Goal: Transaction & Acquisition: Purchase product/service

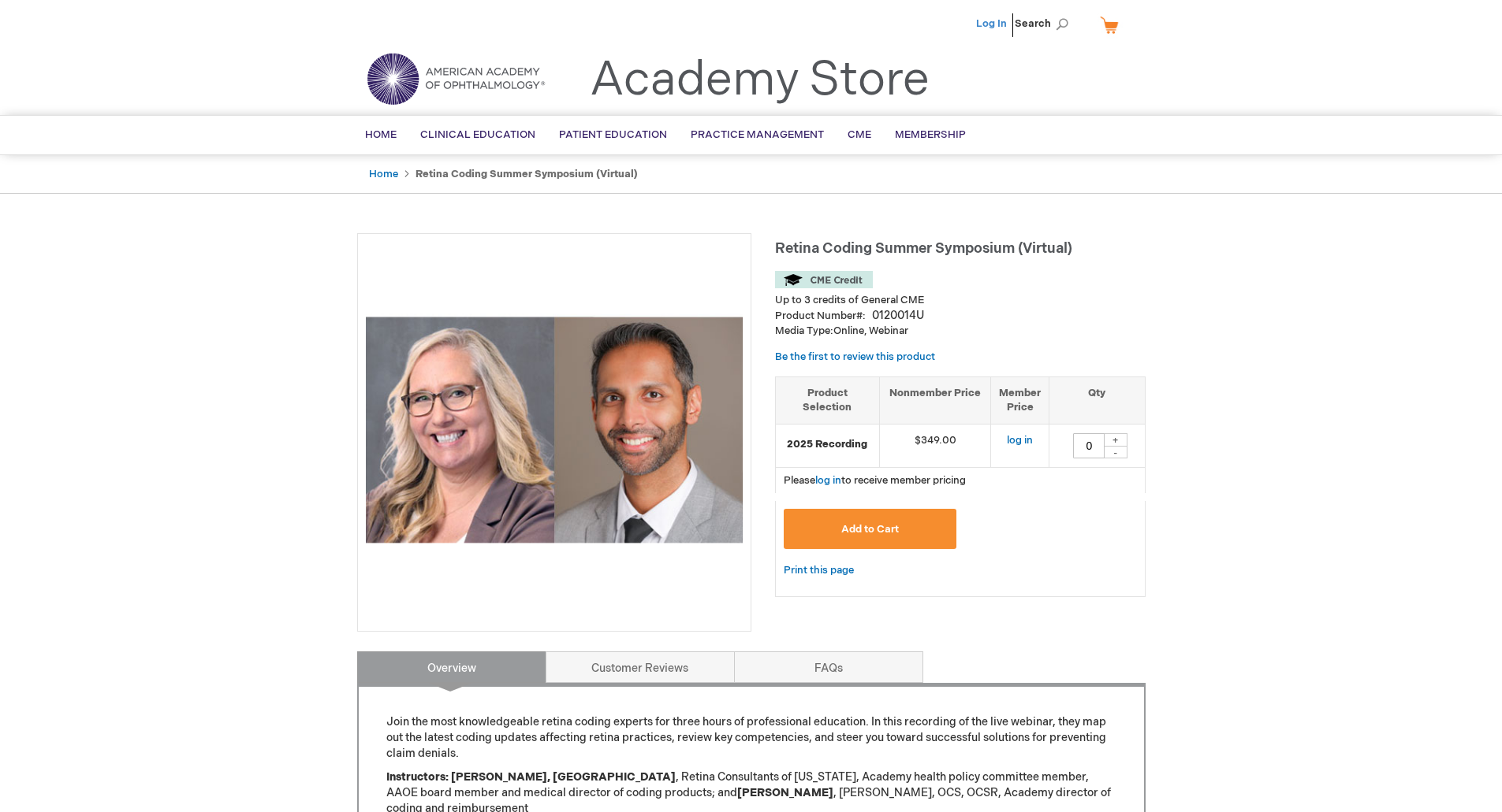
drag, startPoint x: 1005, startPoint y: 13, endPoint x: 993, endPoint y: 23, distance: 15.6
click at [1005, 13] on li "Log In" at bounding box center [990, 23] width 38 height 47
click at [993, 23] on link "Log In" at bounding box center [991, 23] width 30 height 13
click at [1112, 438] on div "+" at bounding box center [1116, 440] width 23 height 13
type input "1"
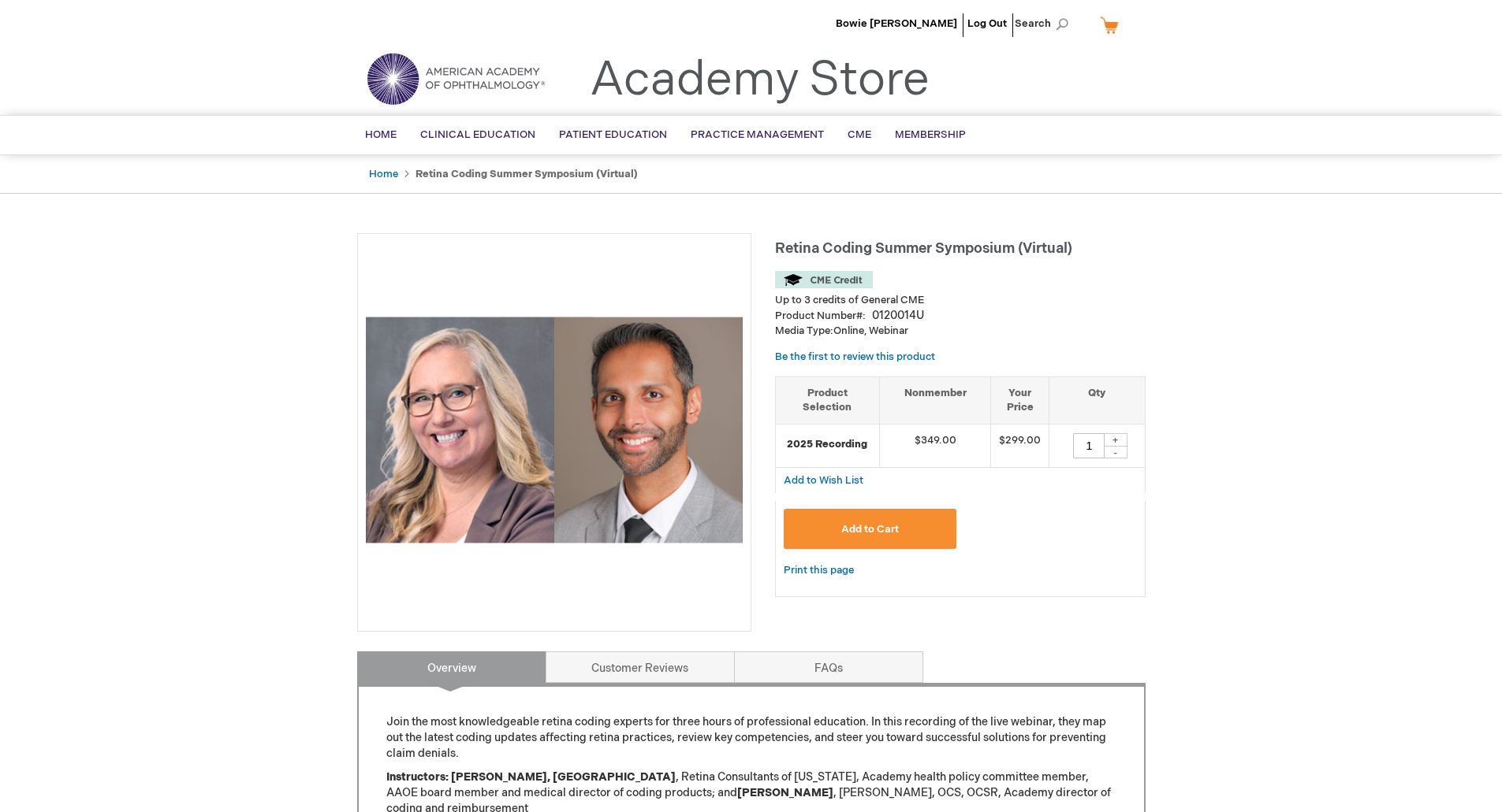
click at [920, 523] on button "Add to Cart" at bounding box center [870, 529] width 174 height 40
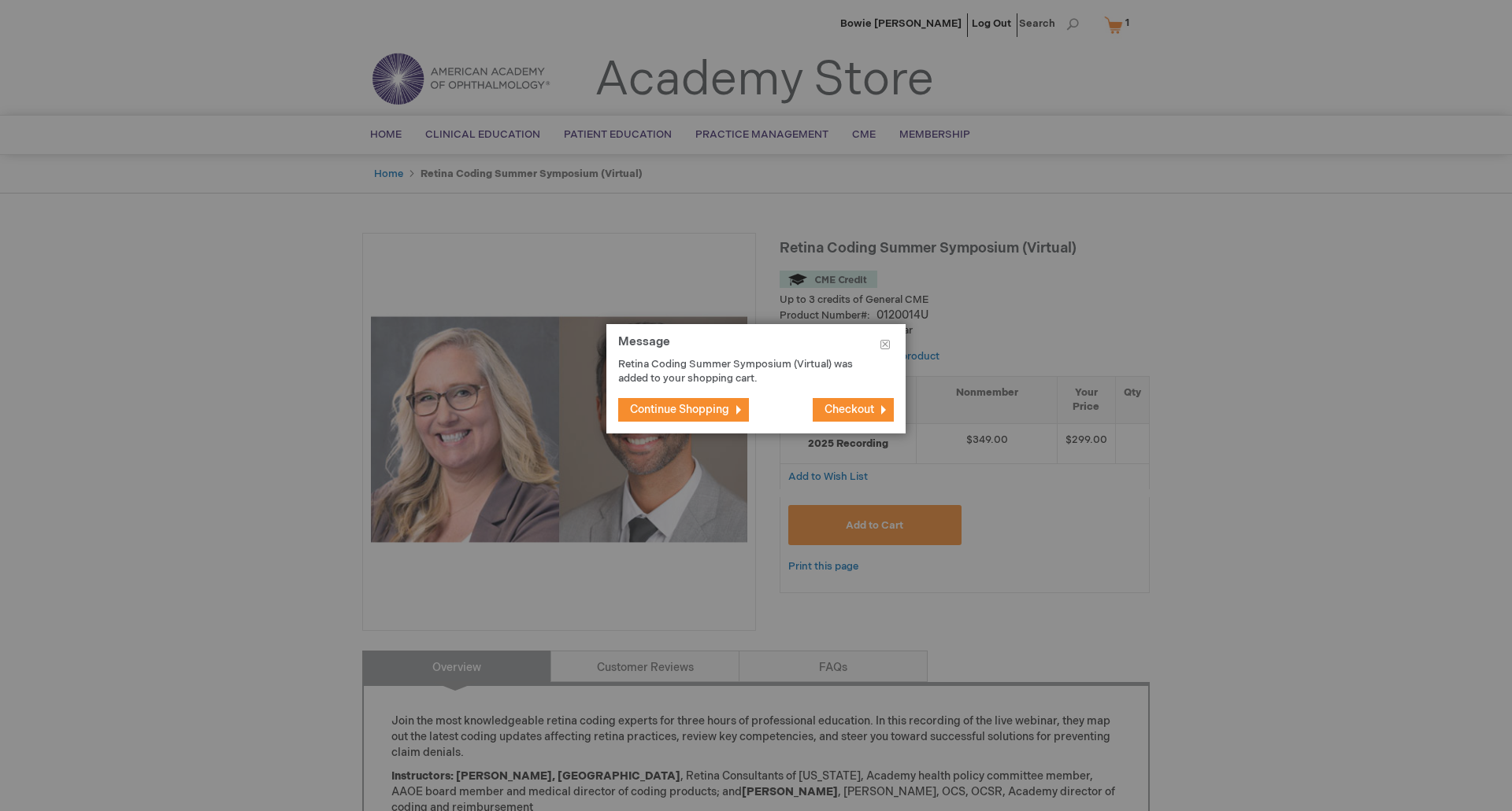
click at [1037, 54] on div at bounding box center [756, 406] width 1512 height 811
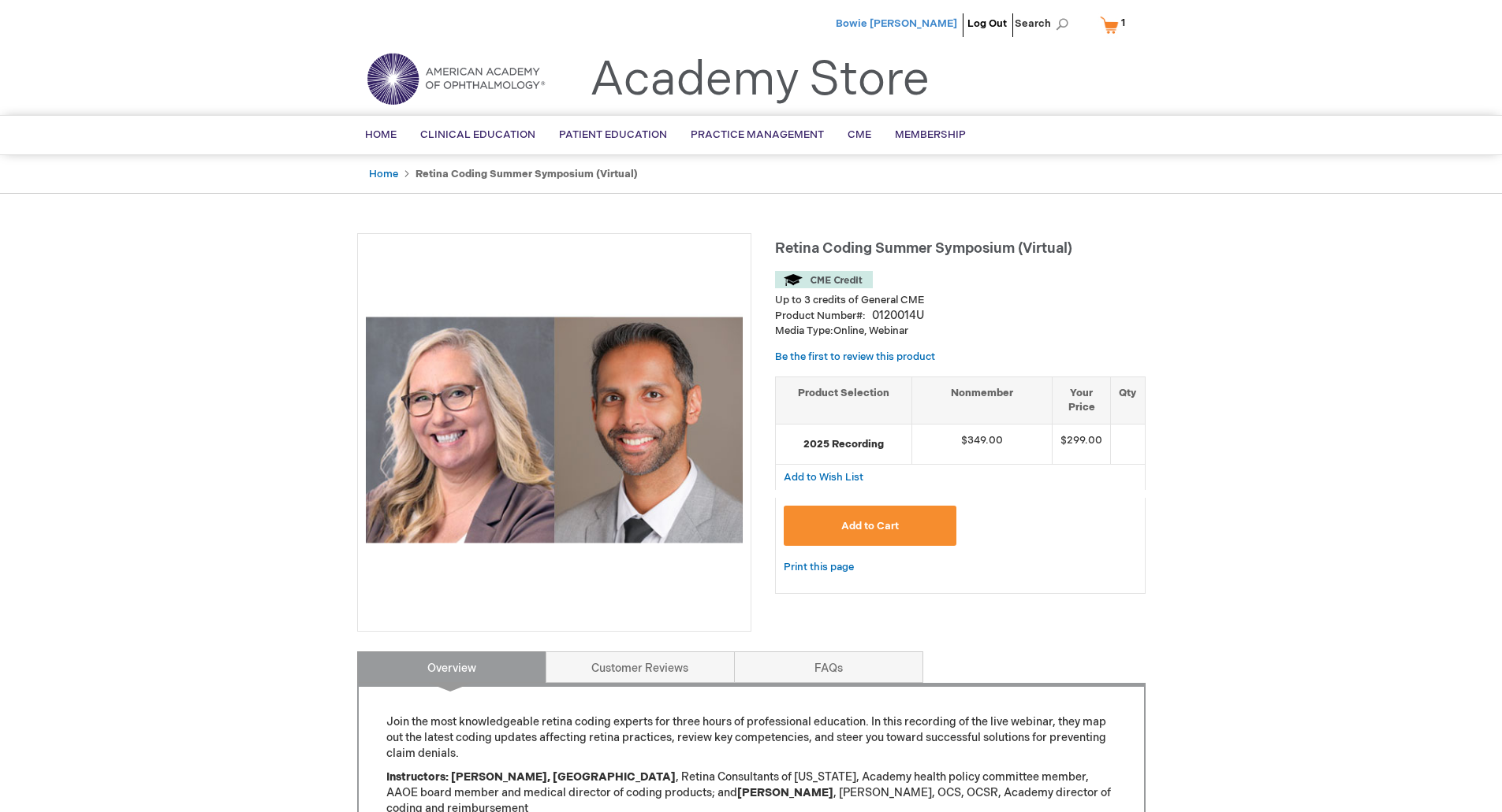
click at [941, 21] on span "Bowie [PERSON_NAME]" at bounding box center [896, 23] width 122 height 13
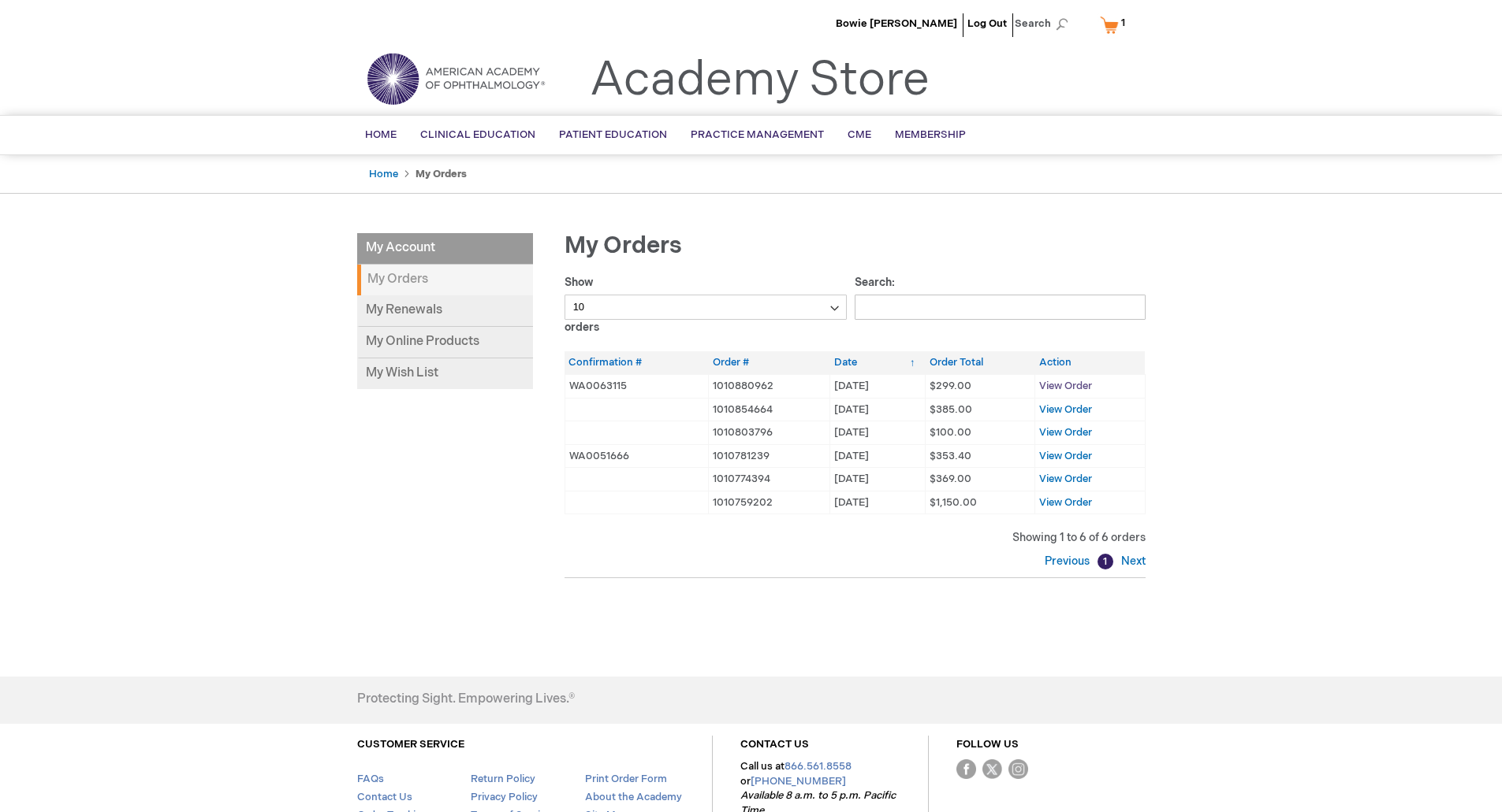
click at [1061, 387] on span "View Order" at bounding box center [1065, 386] width 53 height 13
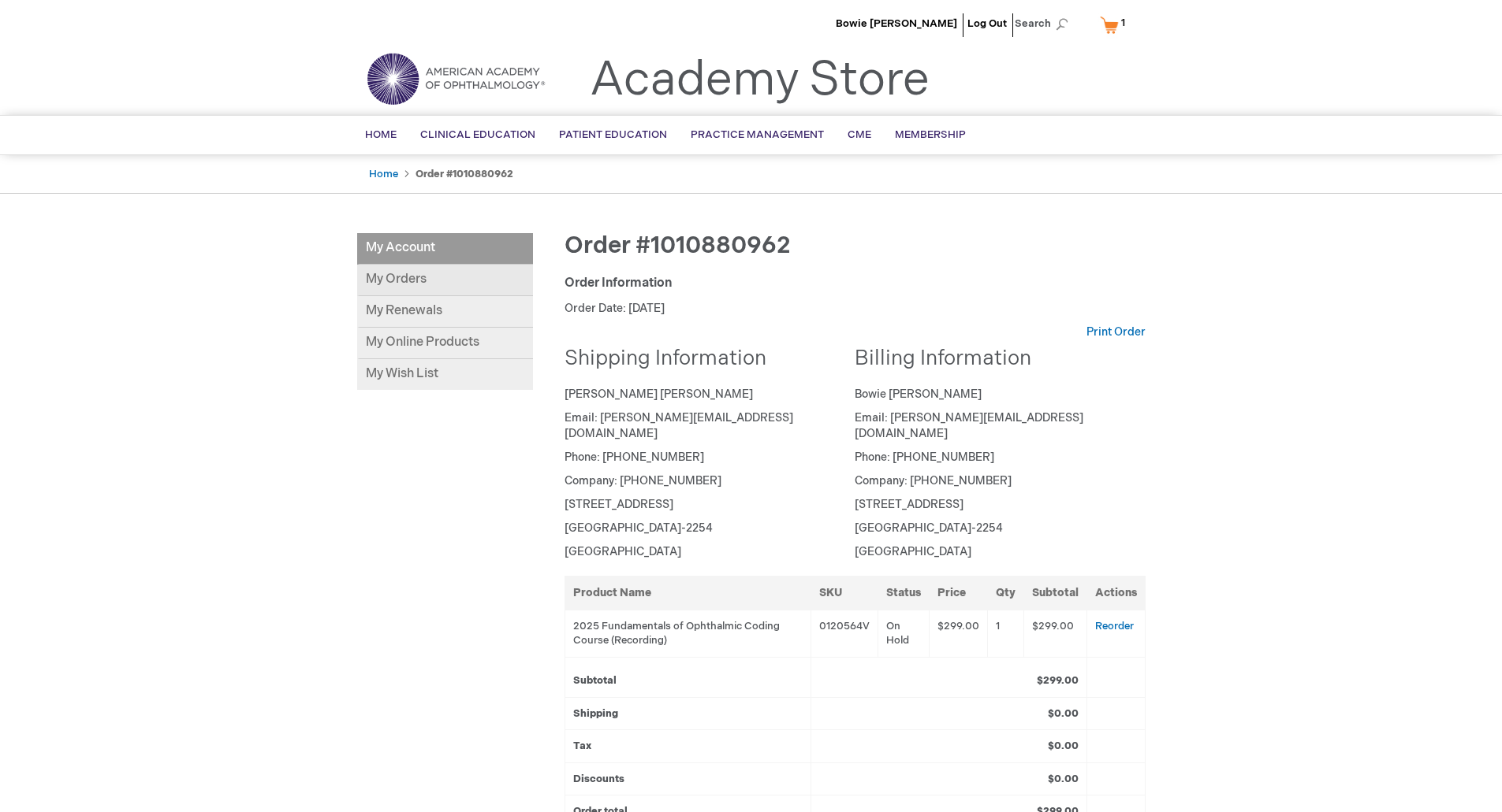
click at [405, 277] on link "My Orders" at bounding box center [445, 280] width 175 height 31
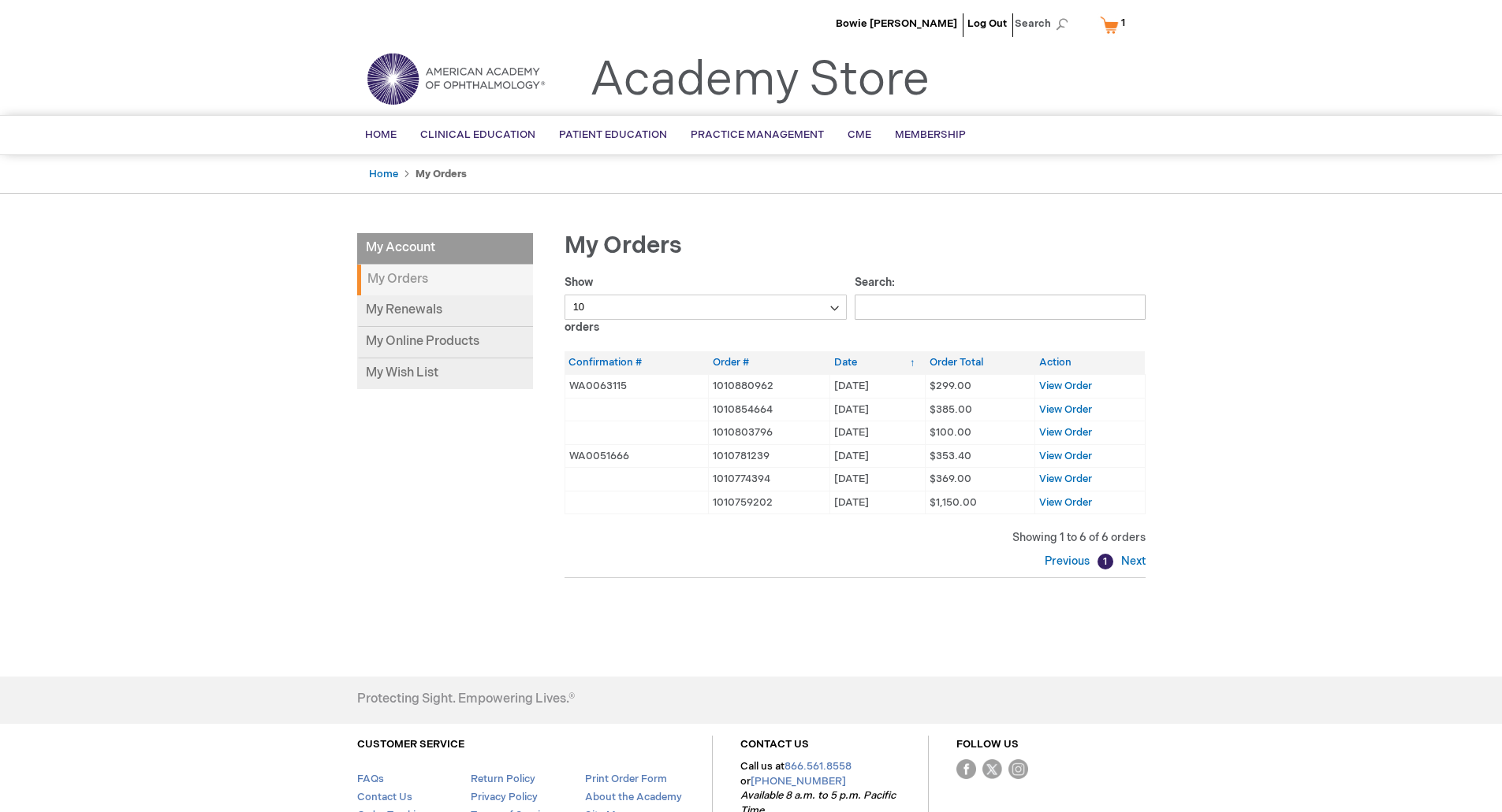
click at [754, 666] on div "Bowie Remaley Log Out Search My Cart 1 1 items CLOSE RECENTLY ADDED ITEM(S) Clo…" at bounding box center [751, 463] width 1502 height 926
click at [1066, 392] on span "View Order" at bounding box center [1065, 386] width 53 height 13
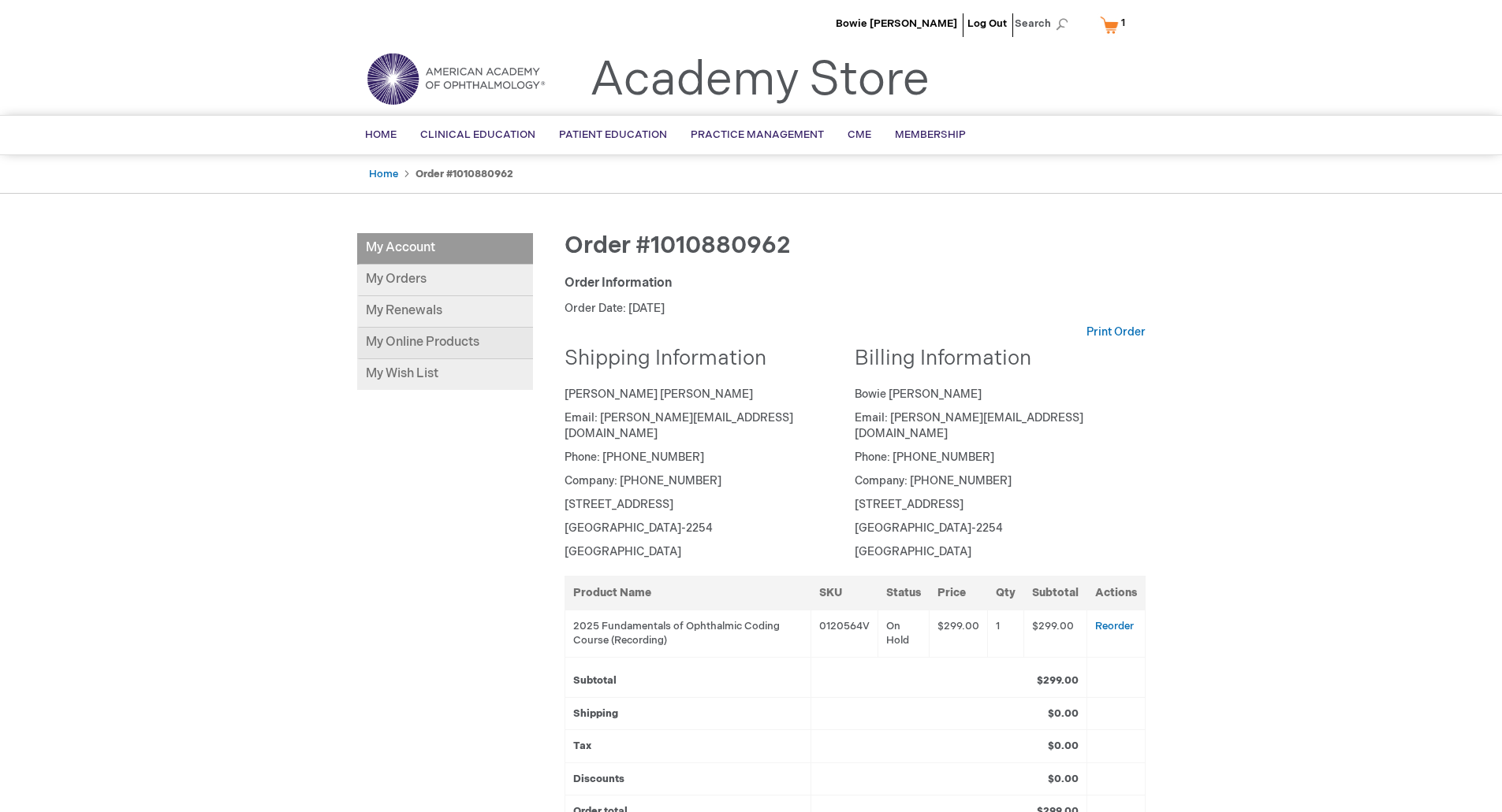
click at [420, 341] on link "My Online Products" at bounding box center [445, 343] width 175 height 31
click at [429, 348] on link "My Online Products" at bounding box center [445, 343] width 175 height 31
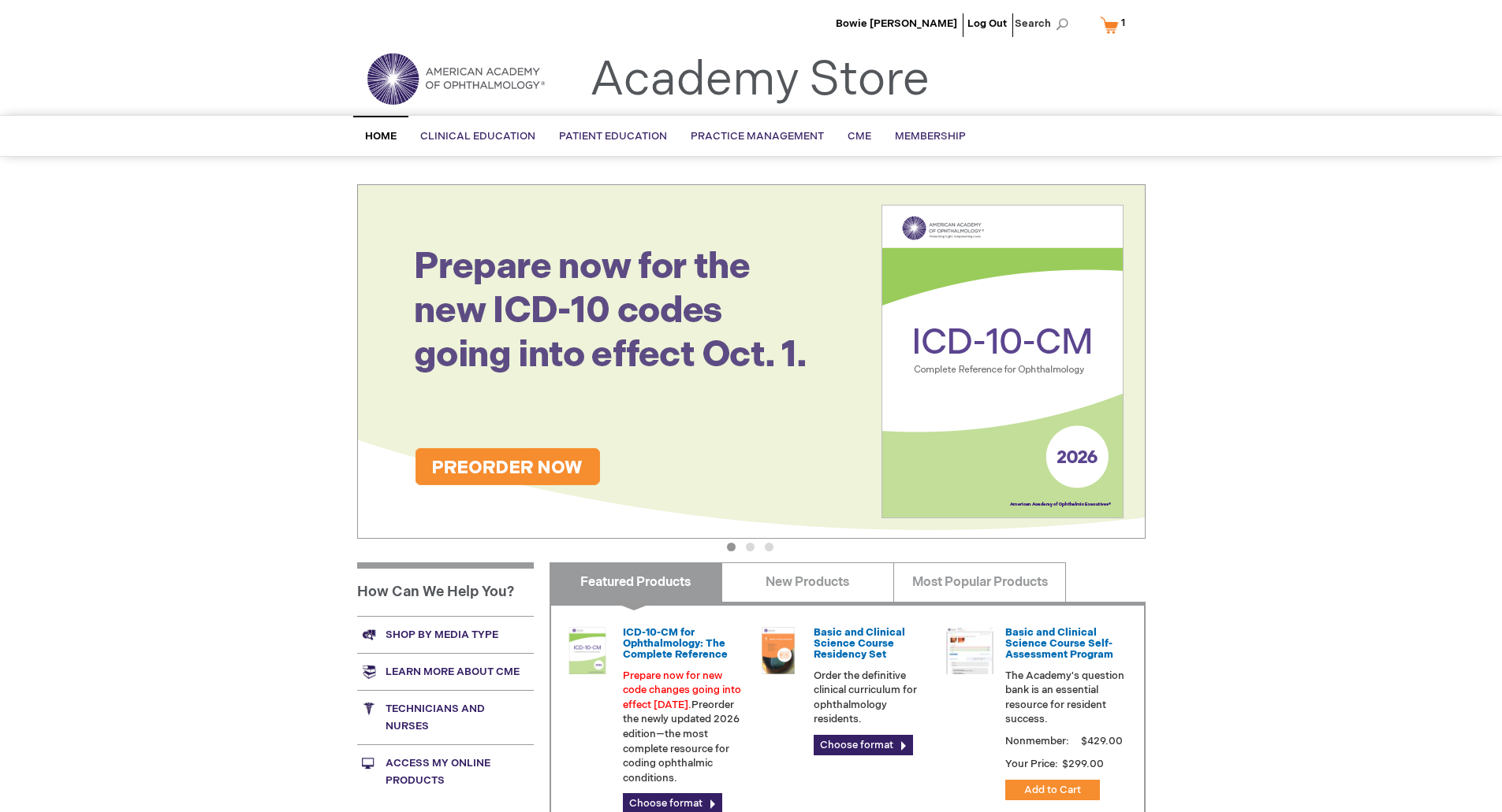
scroll to position [79, 0]
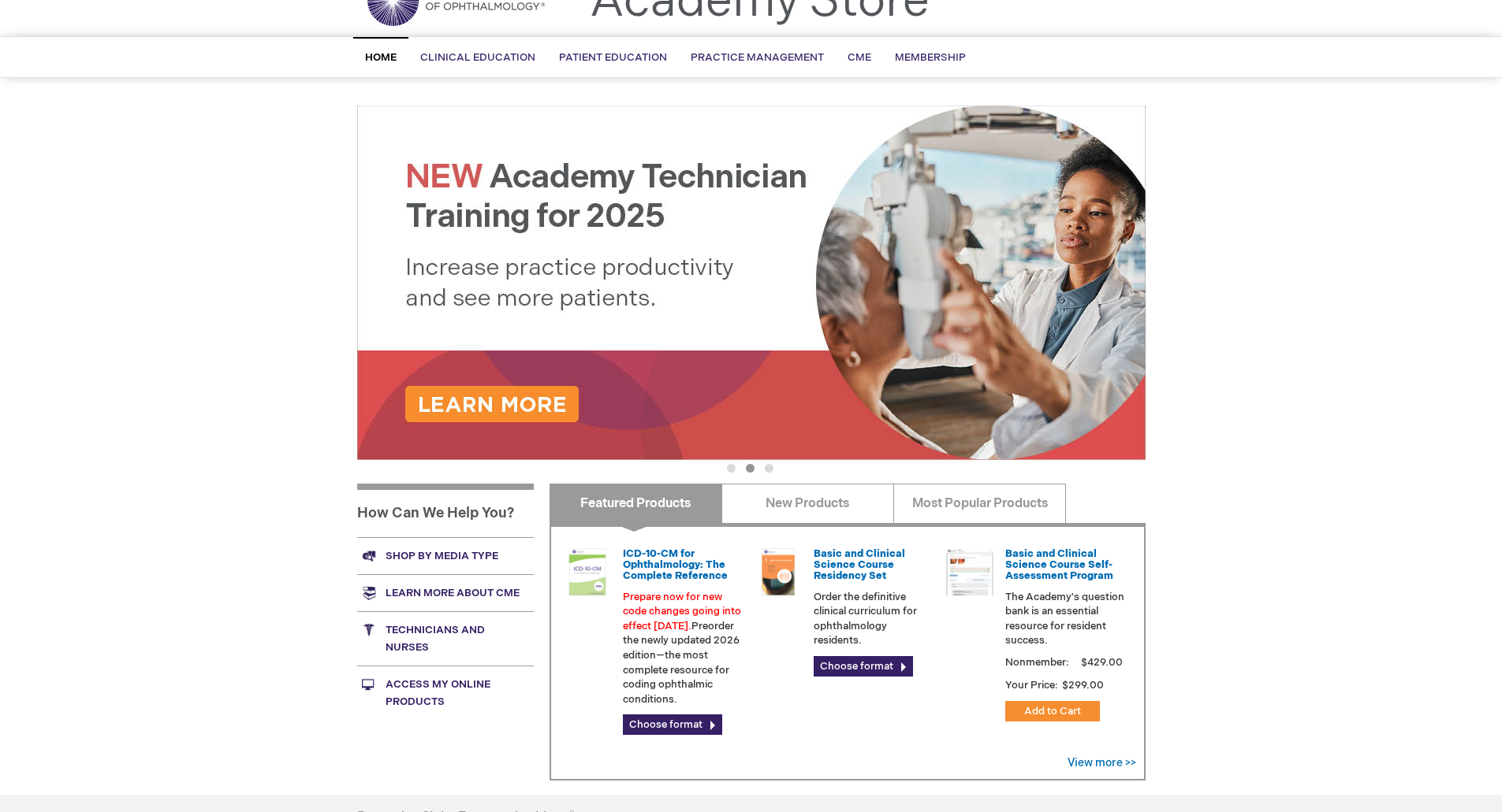
click at [426, 689] on link "Access My Online Products" at bounding box center [445, 693] width 176 height 55
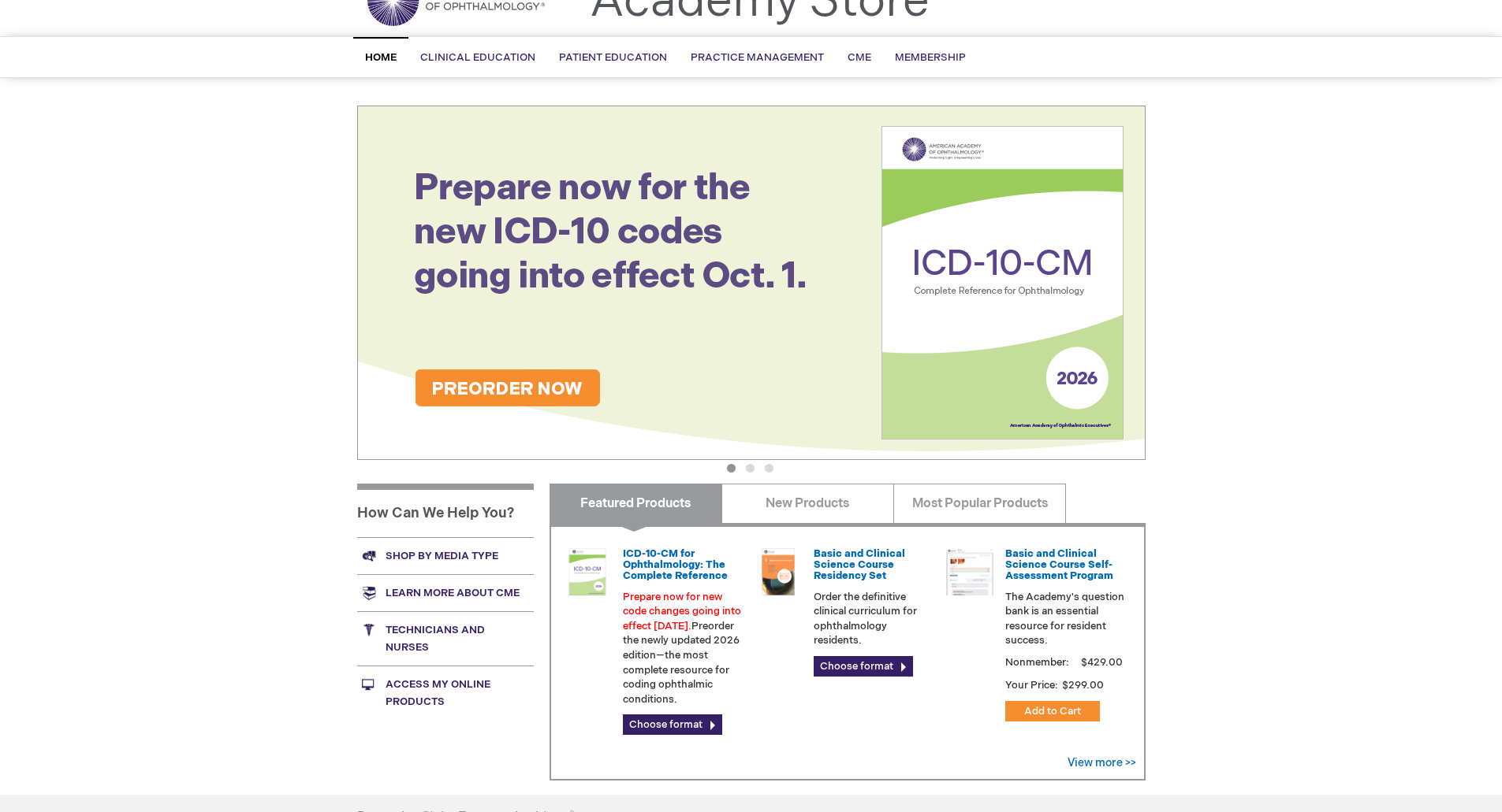
click at [425, 625] on link "Technicians and nurses" at bounding box center [445, 639] width 176 height 55
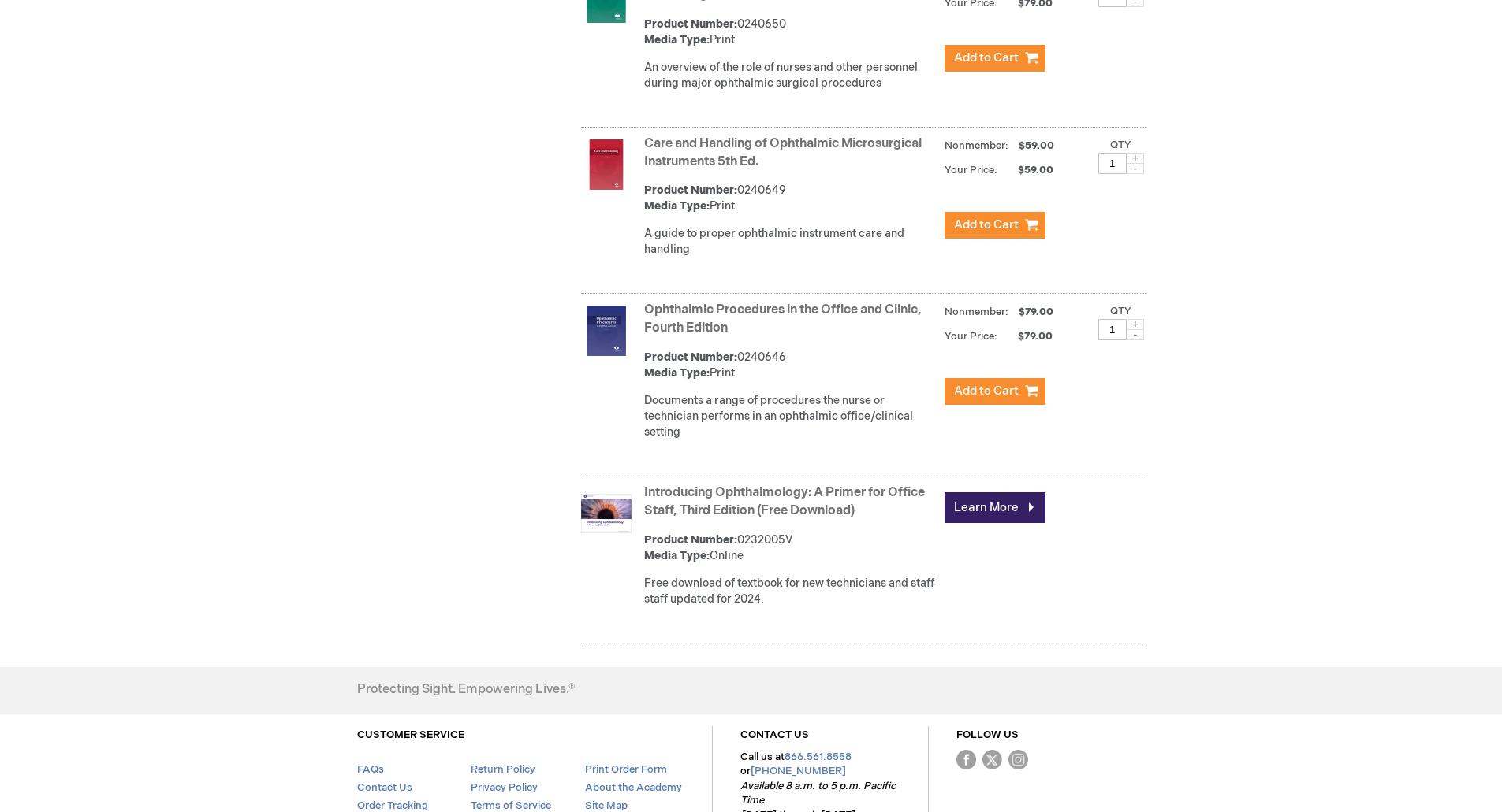
scroll to position [1104, 0]
